Goal: Find specific page/section: Find specific page/section

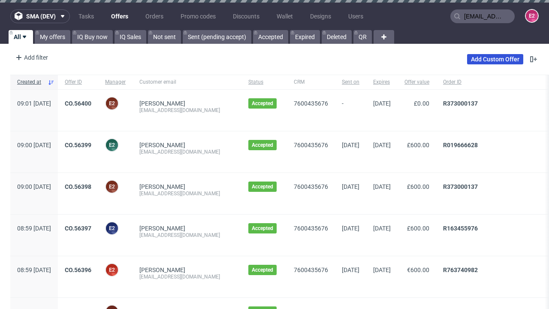
type input "[EMAIL_ADDRESS][DOMAIN_NAME]"
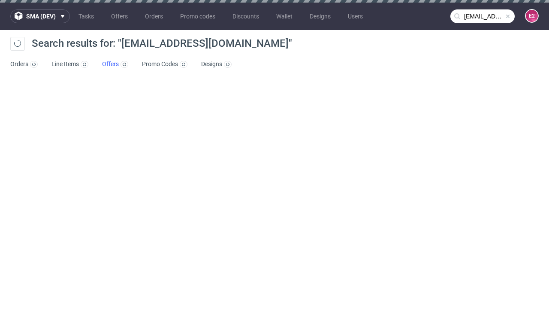
click at [115, 64] on link "Offers" at bounding box center [115, 65] width 26 height 14
